Goal: Task Accomplishment & Management: Manage account settings

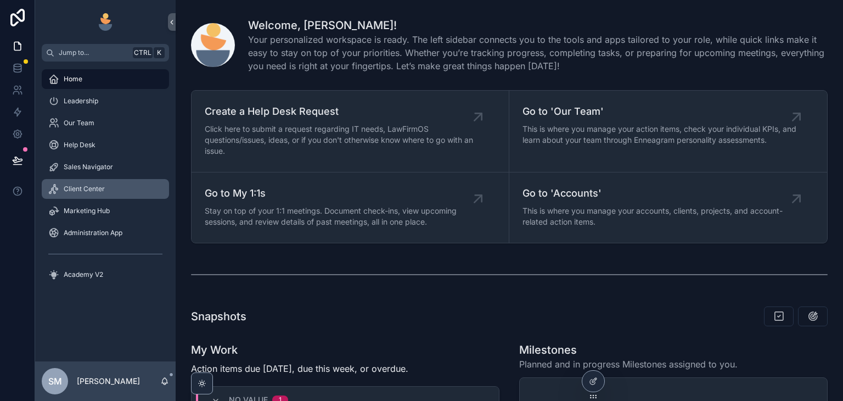
click at [110, 194] on div "Client Center" at bounding box center [105, 189] width 114 height 18
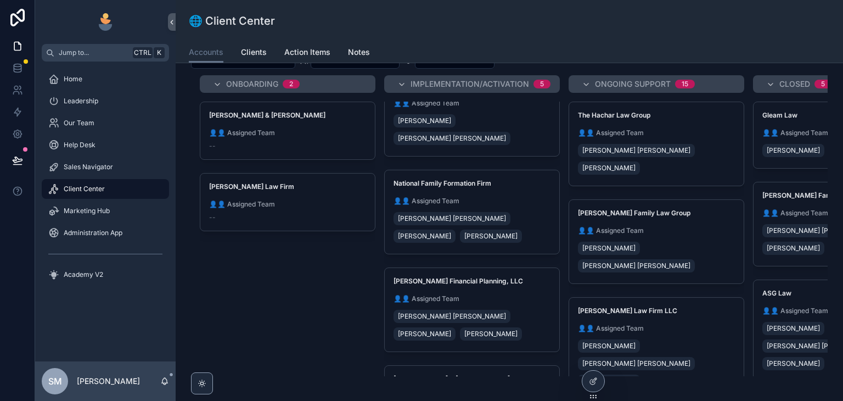
scroll to position [110, 0]
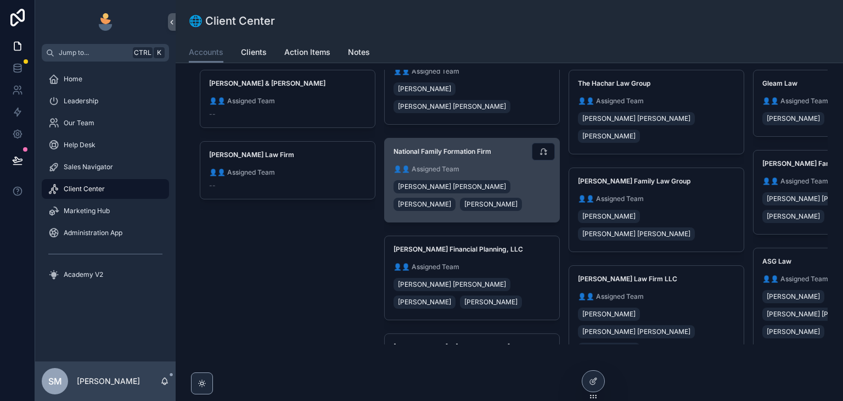
click at [514, 146] on div "National Family Formation Firm 👤👤 Assigned Team Fox [PERSON_NAME] [PERSON_NAME]" at bounding box center [472, 179] width 175 height 83
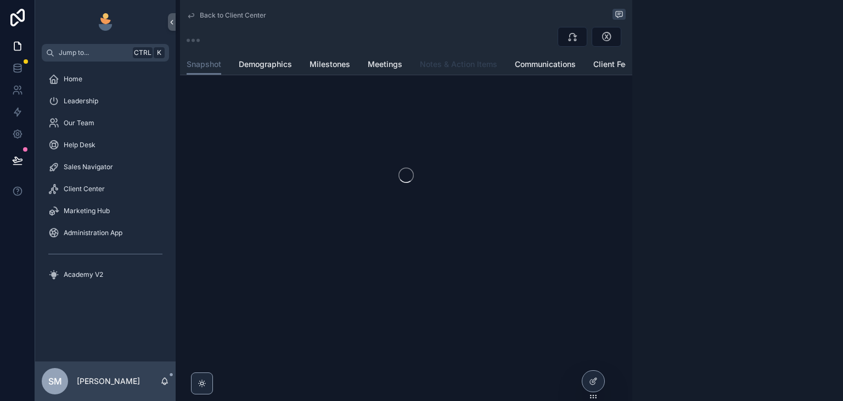
click at [442, 59] on span "Notes & Action Items" at bounding box center [458, 64] width 77 height 11
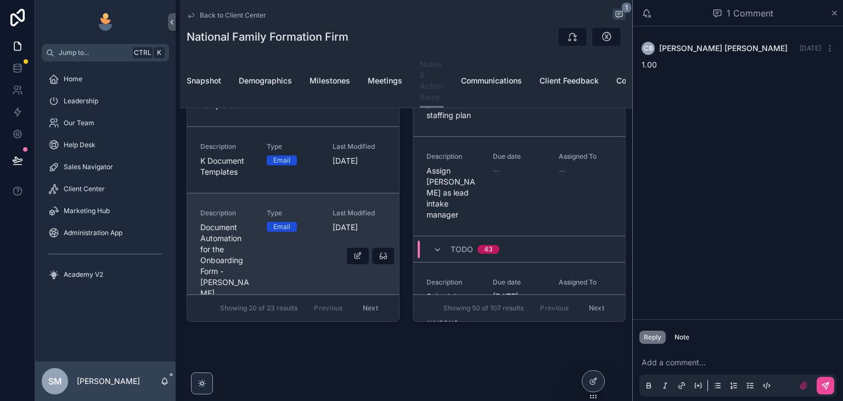
scroll to position [1425, 0]
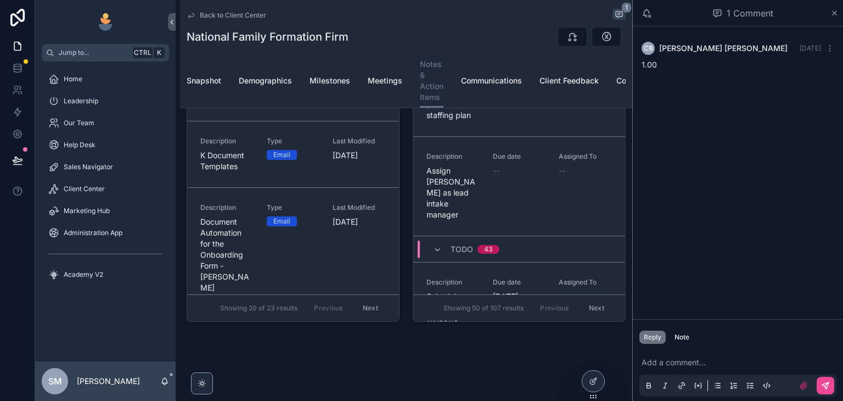
click at [362, 306] on button "Next" at bounding box center [370, 308] width 31 height 17
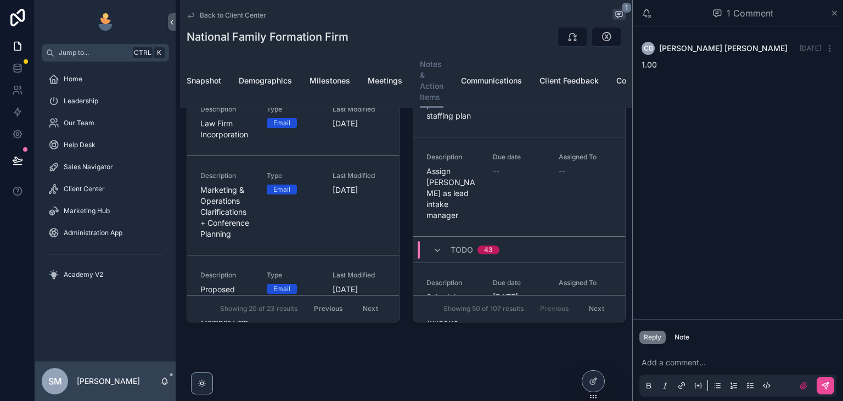
scroll to position [147, 0]
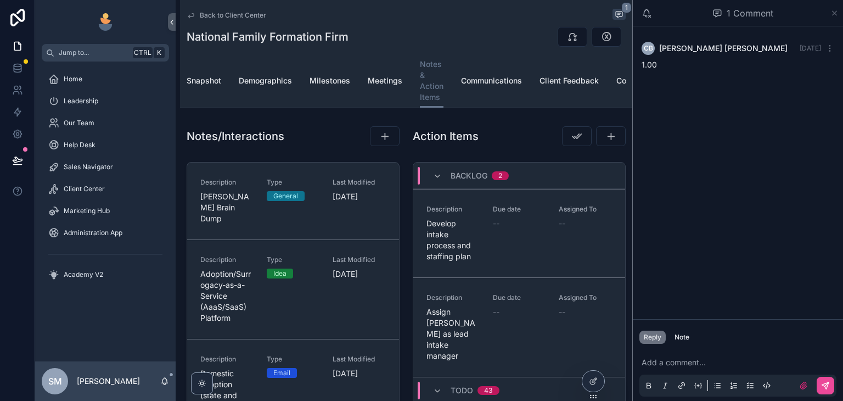
click at [833, 16] on icon "scrollable content" at bounding box center [835, 13] width 8 height 9
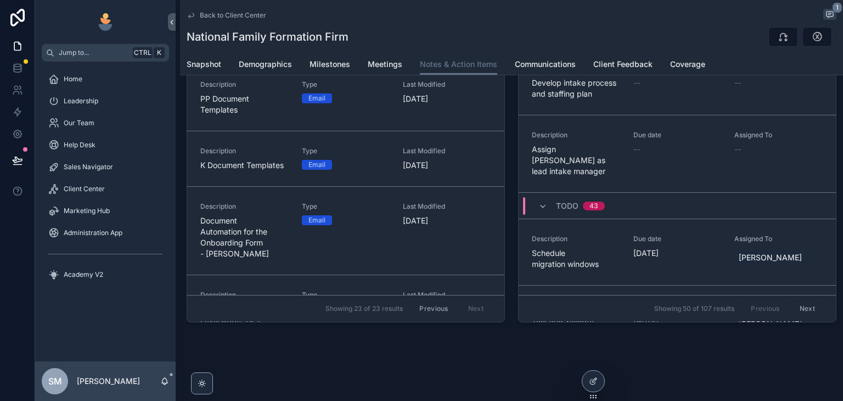
scroll to position [1307, 0]
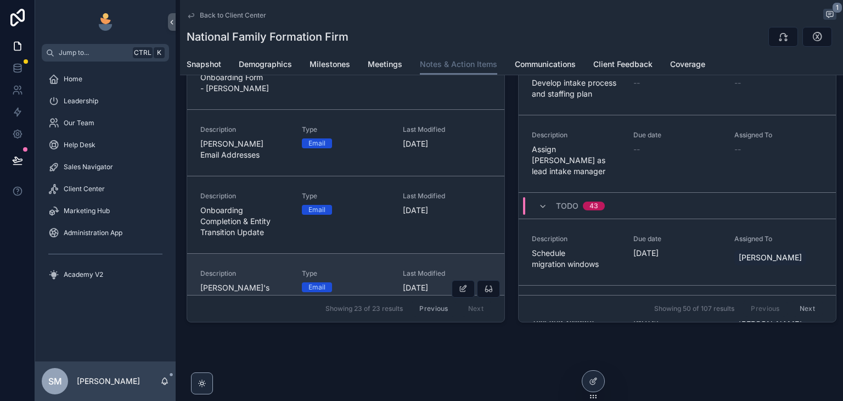
click at [273, 269] on div "Description [PERSON_NAME]'s Bar Info" at bounding box center [244, 286] width 88 height 35
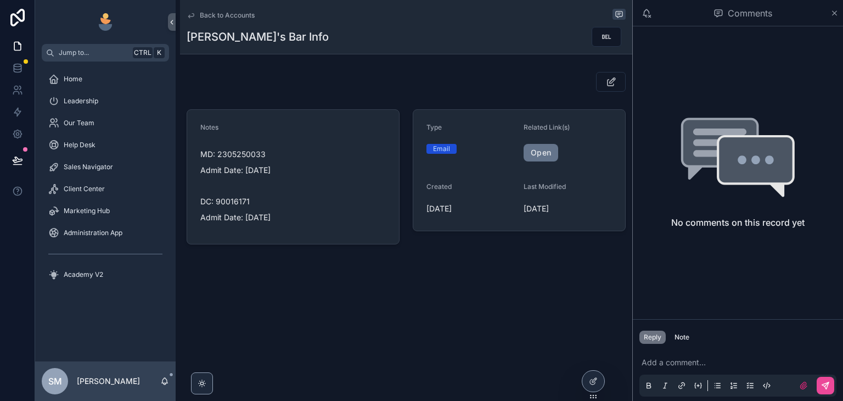
click at [191, 15] on icon "scrollable content" at bounding box center [191, 15] width 9 height 9
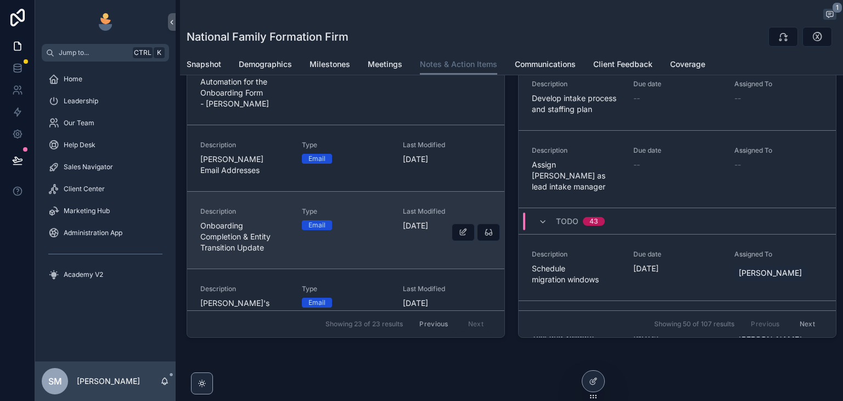
scroll to position [108, 0]
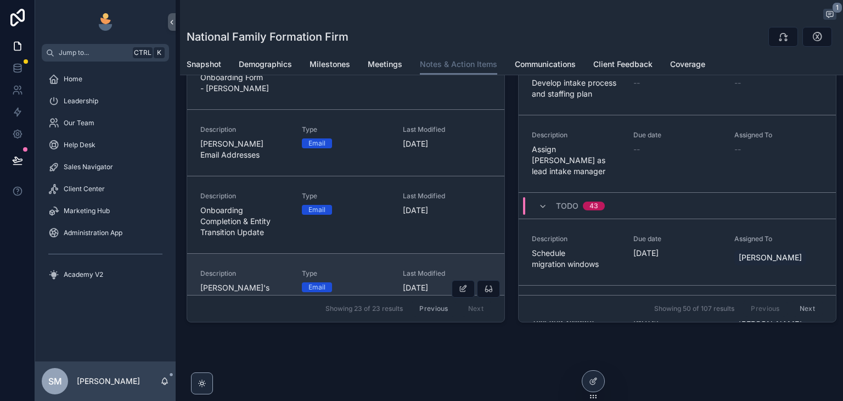
click at [279, 269] on div "Description LeAnn's Bar Info" at bounding box center [244, 286] width 88 height 35
